Goal: Transaction & Acquisition: Obtain resource

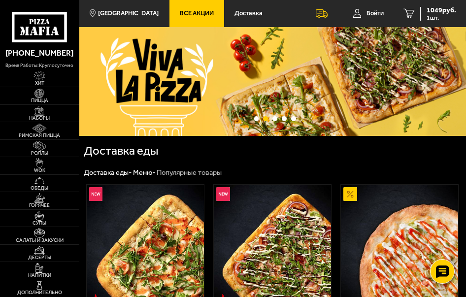
click at [187, 12] on span "Все Акции" at bounding box center [197, 13] width 34 height 6
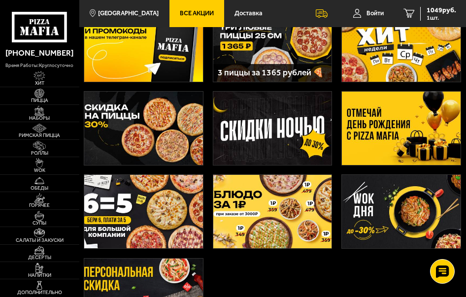
scroll to position [148, 0]
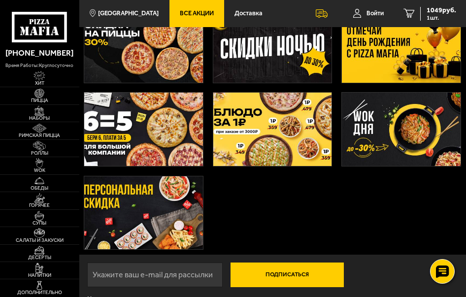
click at [240, 129] on img at bounding box center [272, 129] width 119 height 73
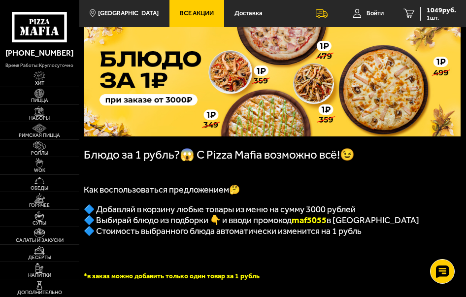
scroll to position [49, 0]
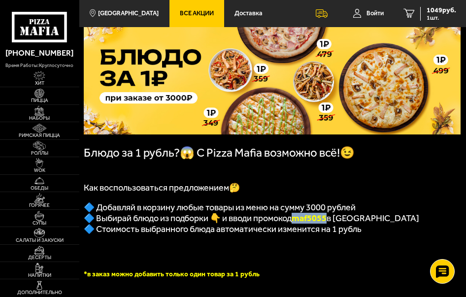
drag, startPoint x: 332, startPoint y: 223, endPoint x: 300, endPoint y: 223, distance: 31.5
click at [300, 223] on b "maf5055" at bounding box center [309, 218] width 35 height 11
copy b "maf5055"
click at [188, 14] on span "Все Акции" at bounding box center [197, 13] width 34 height 6
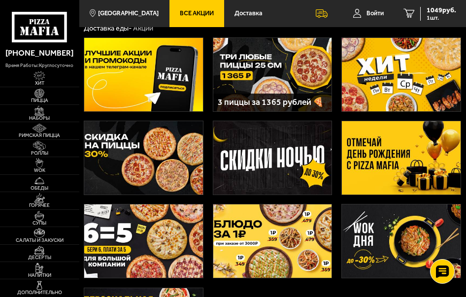
scroll to position [33, 0]
